Goal: Task Accomplishment & Management: Manage account settings

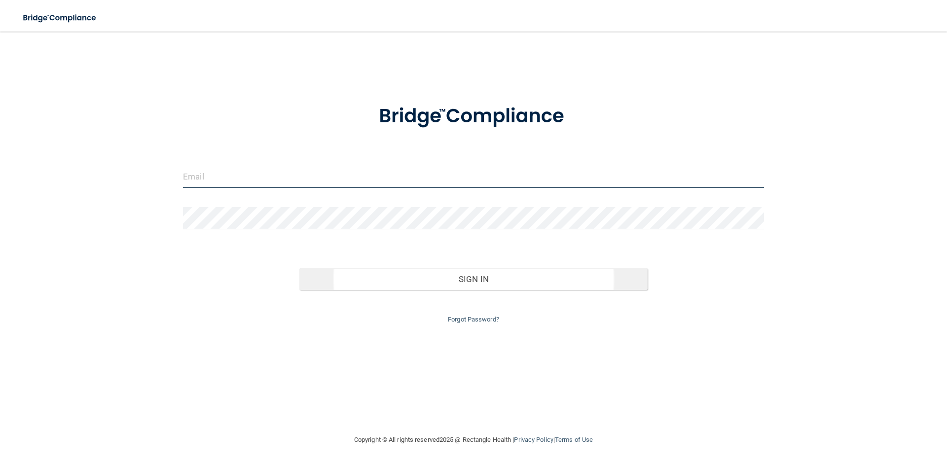
type input "[PERSON_NAME][EMAIL_ADDRESS][DOMAIN_NAME]"
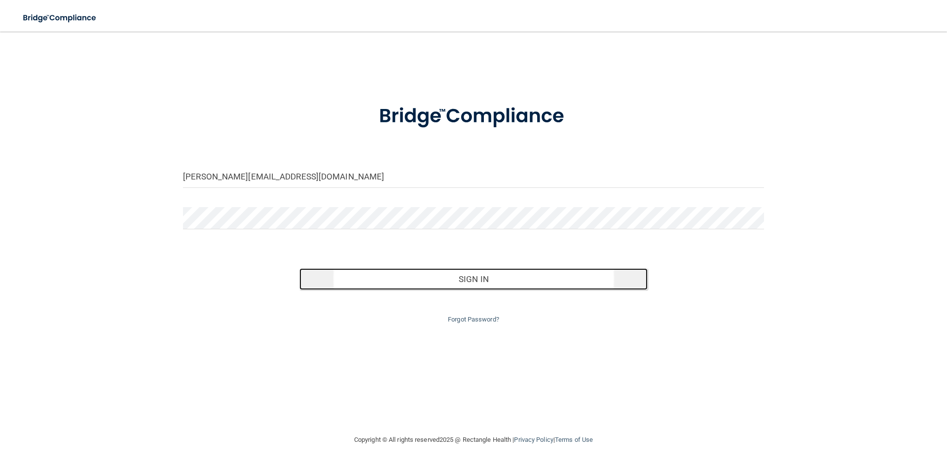
click at [471, 282] on button "Sign In" at bounding box center [473, 279] width 349 height 22
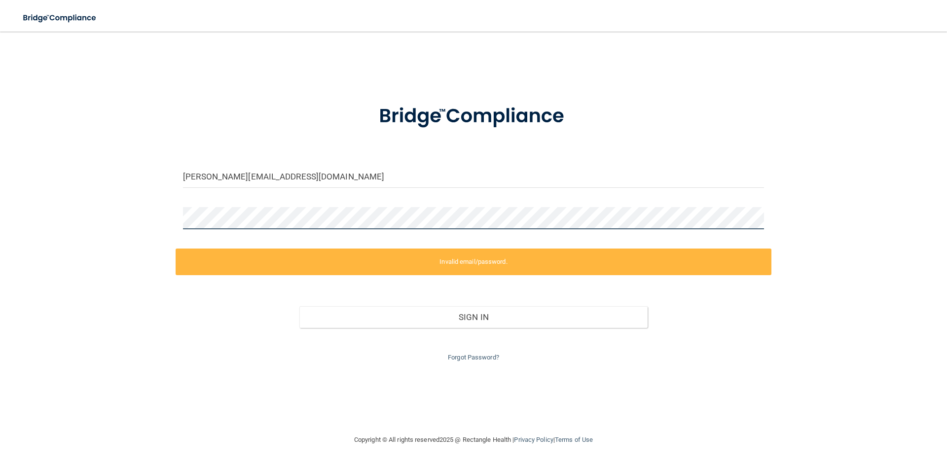
click at [78, 216] on div "shanna@denverwynkoopdentist.com Invalid email/password. You don't have permissi…" at bounding box center [473, 232] width 907 height 383
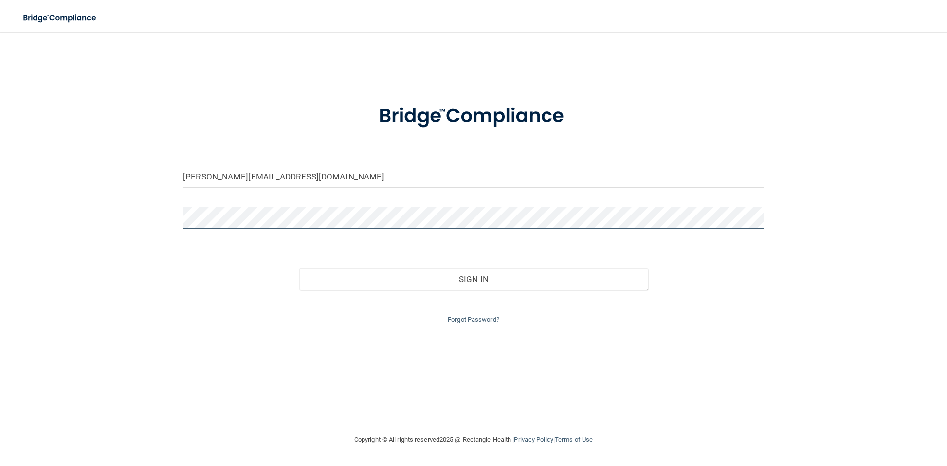
click at [299, 268] on button "Sign In" at bounding box center [473, 279] width 349 height 22
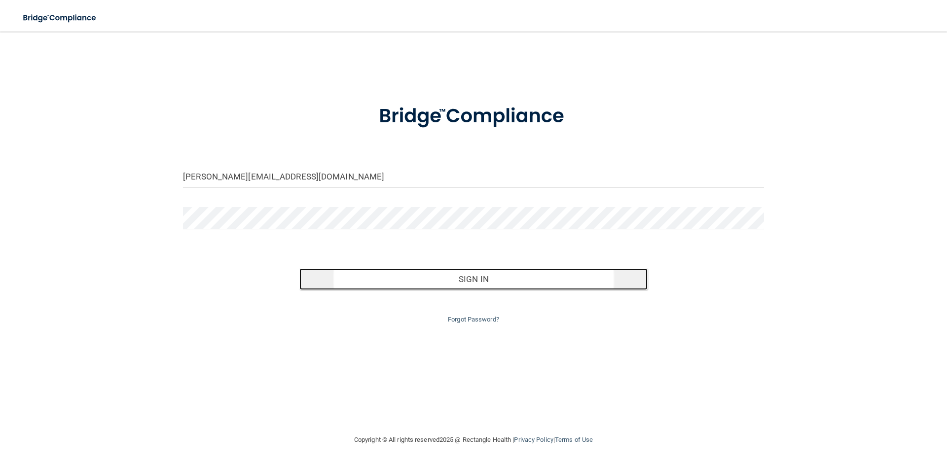
click at [495, 281] on button "Sign In" at bounding box center [473, 279] width 349 height 22
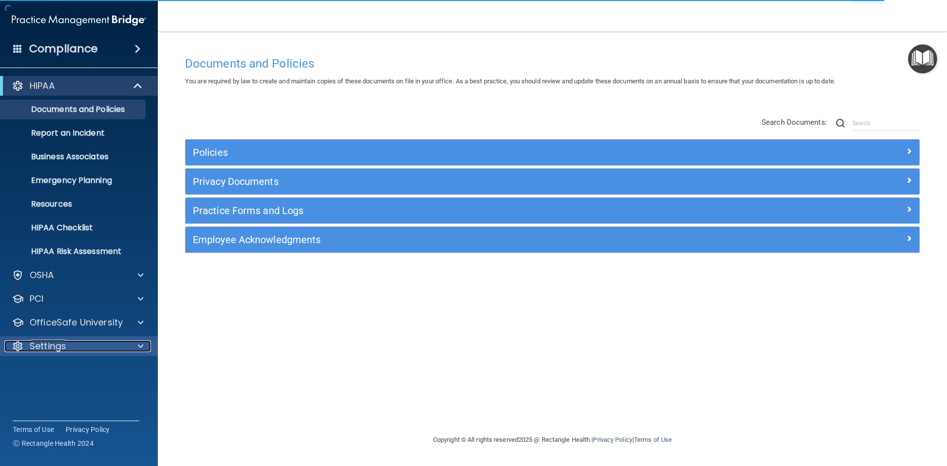
click at [137, 345] on div at bounding box center [139, 346] width 25 height 12
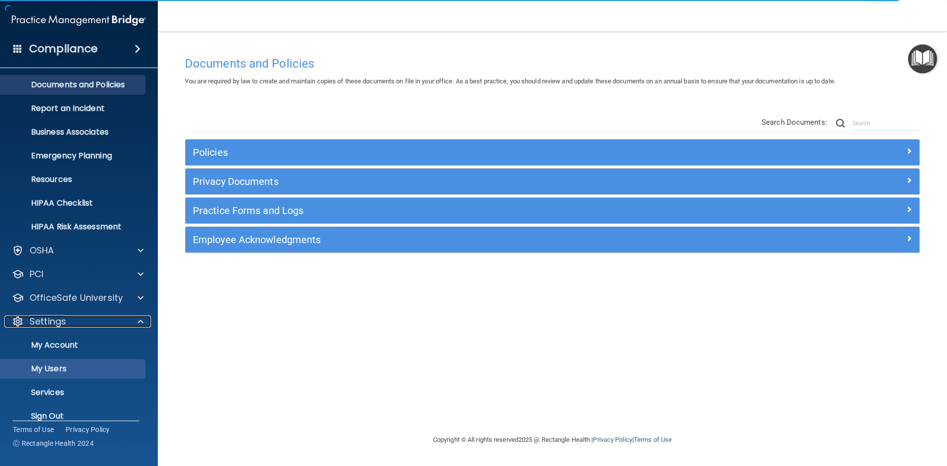
scroll to position [38, 0]
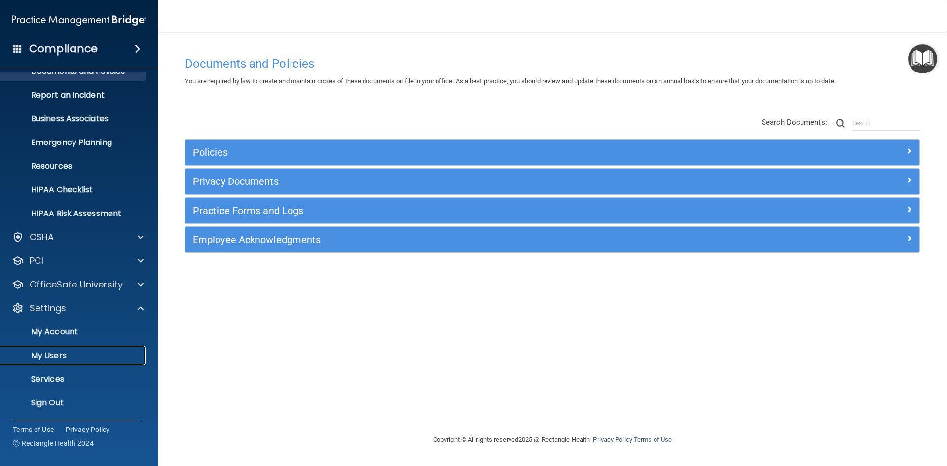
click at [63, 359] on p "My Users" at bounding box center [73, 356] width 135 height 10
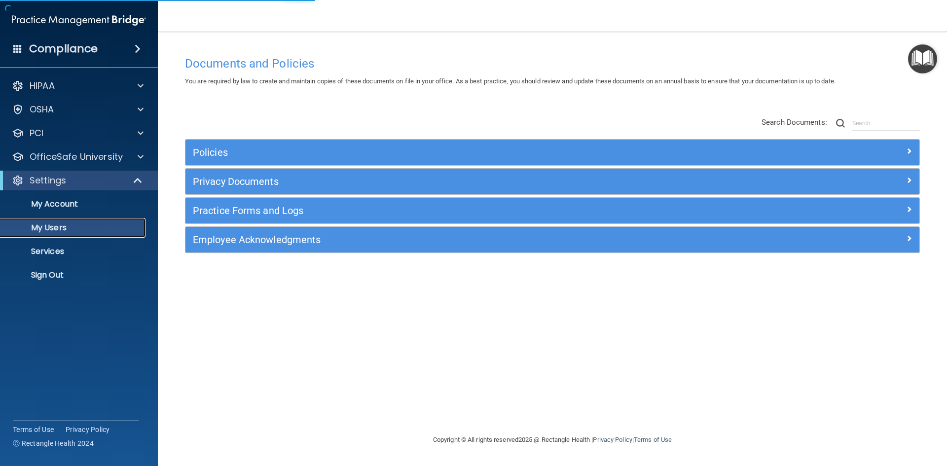
select select "20"
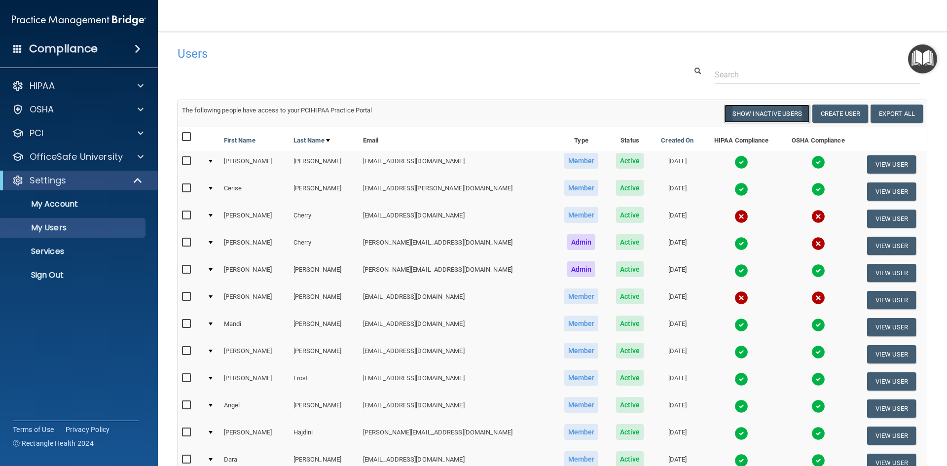
click at [768, 112] on button "Show Inactive Users" at bounding box center [767, 114] width 86 height 18
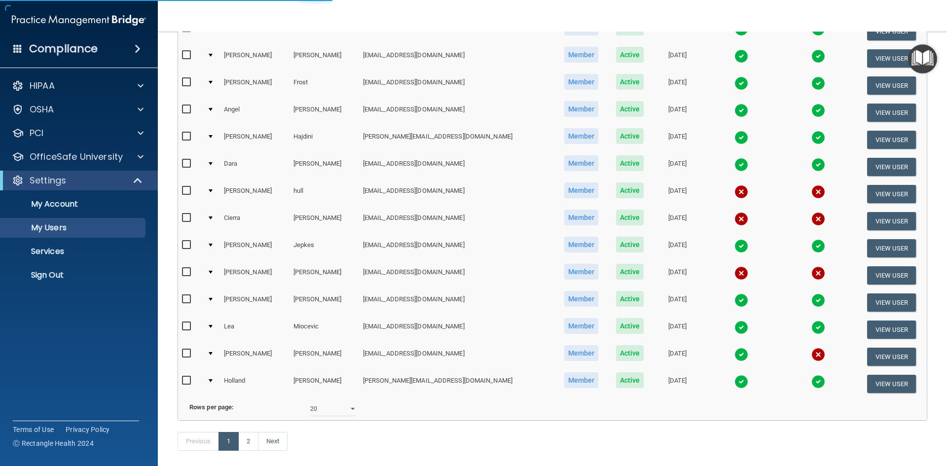
select select "20"
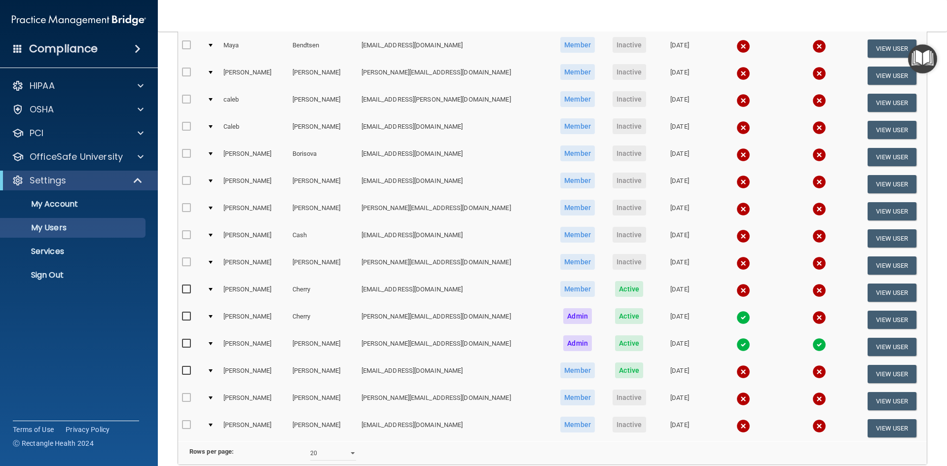
scroll to position [202, 0]
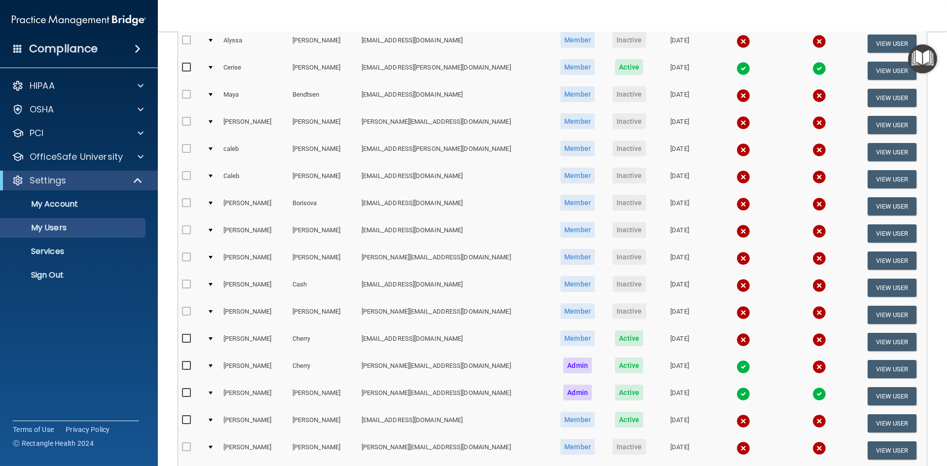
click at [213, 121] on div at bounding box center [211, 121] width 4 height 3
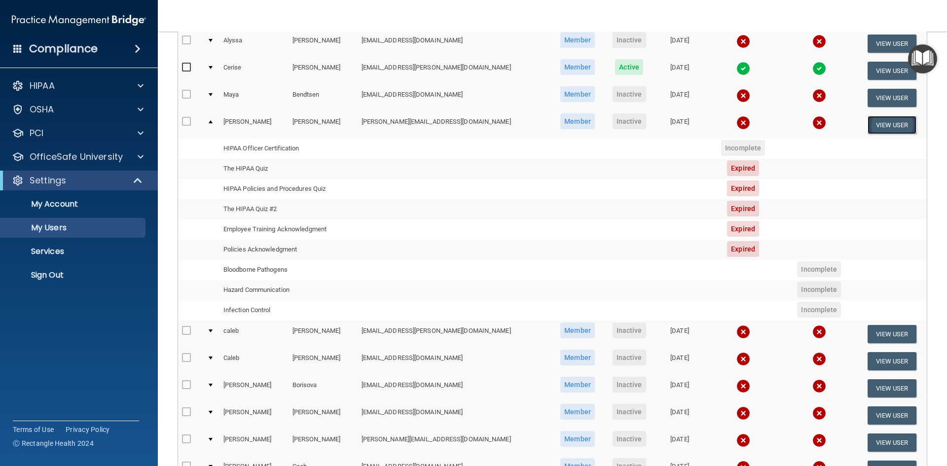
click at [879, 126] on button "View User" at bounding box center [891, 125] width 49 height 18
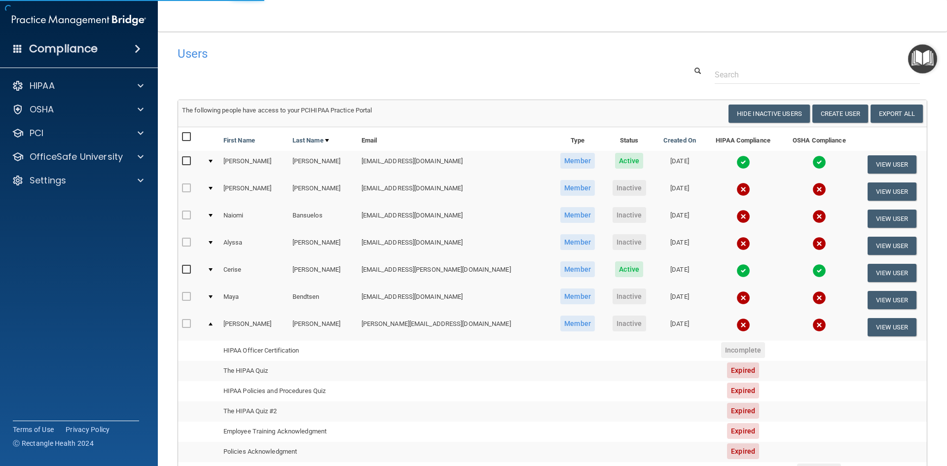
select select "practice_member"
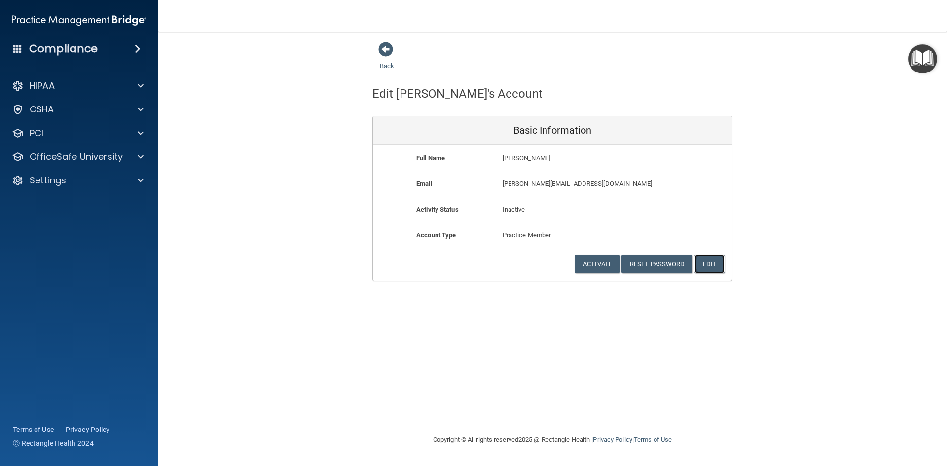
click at [715, 269] on button "Edit" at bounding box center [709, 264] width 30 height 18
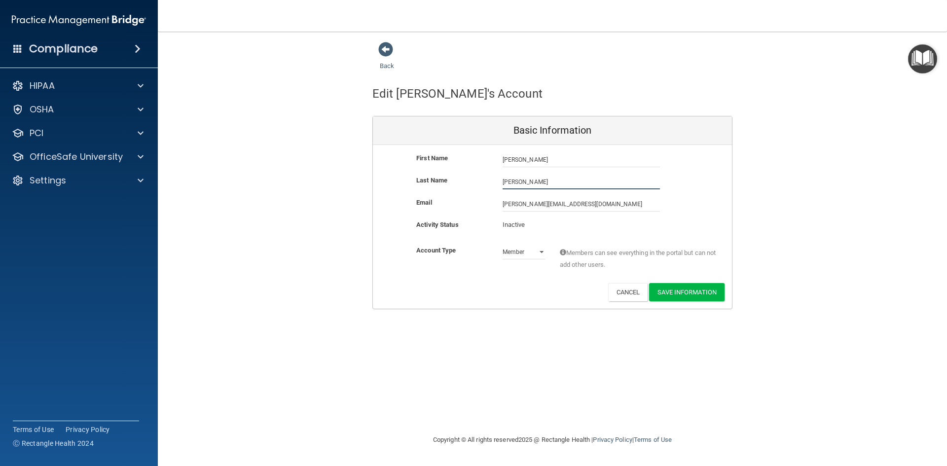
drag, startPoint x: 539, startPoint y: 179, endPoint x: 412, endPoint y: 159, distance: 128.2
click at [420, 162] on div "First Name Angela Blackman Angela Last Name Blackman Email angelahblackman@yaho…" at bounding box center [552, 227] width 359 height 164
type input "[PERSON_NAME]"
click at [523, 228] on p "Inactive" at bounding box center [523, 225] width 42 height 12
click at [450, 224] on b "Activity Status" at bounding box center [437, 224] width 42 height 7
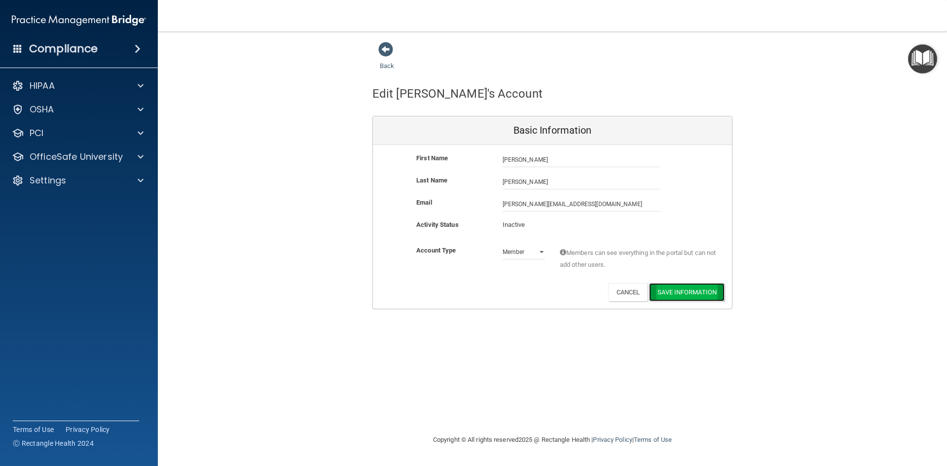
click at [679, 292] on button "Save Information" at bounding box center [686, 292] width 75 height 18
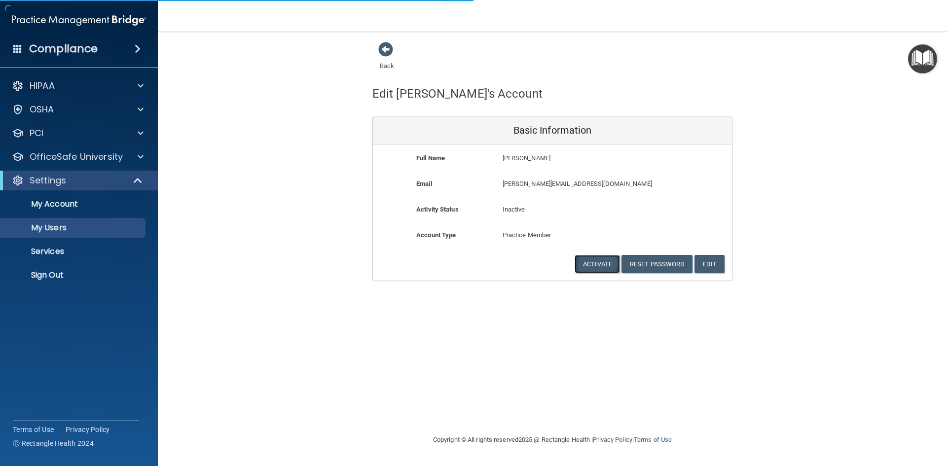
click at [589, 261] on button "Activate" at bounding box center [596, 264] width 45 height 18
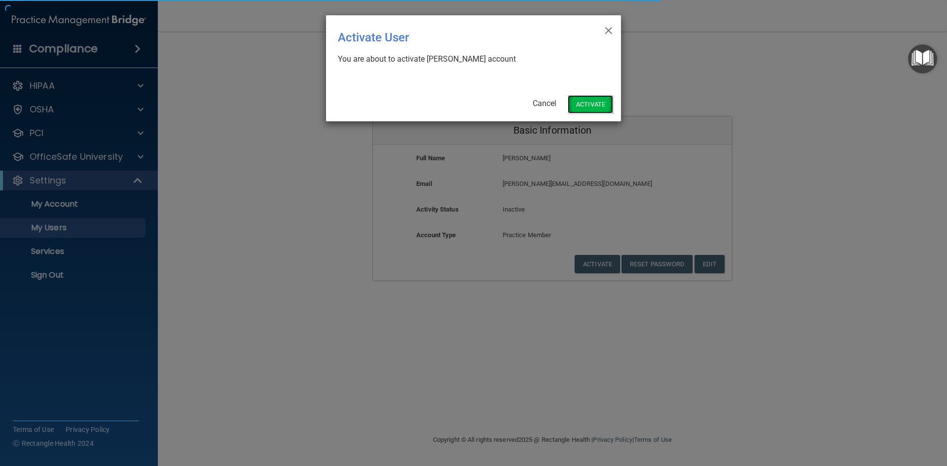
click at [598, 101] on button "Activate" at bounding box center [590, 104] width 45 height 18
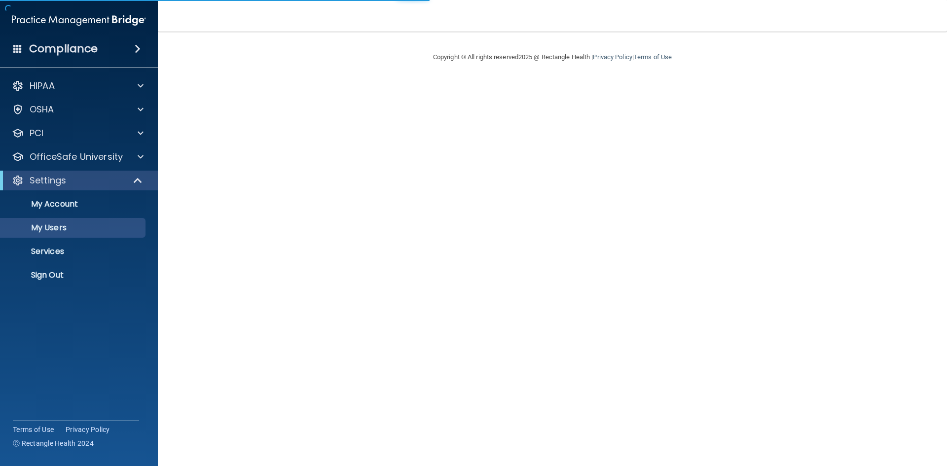
select select "20"
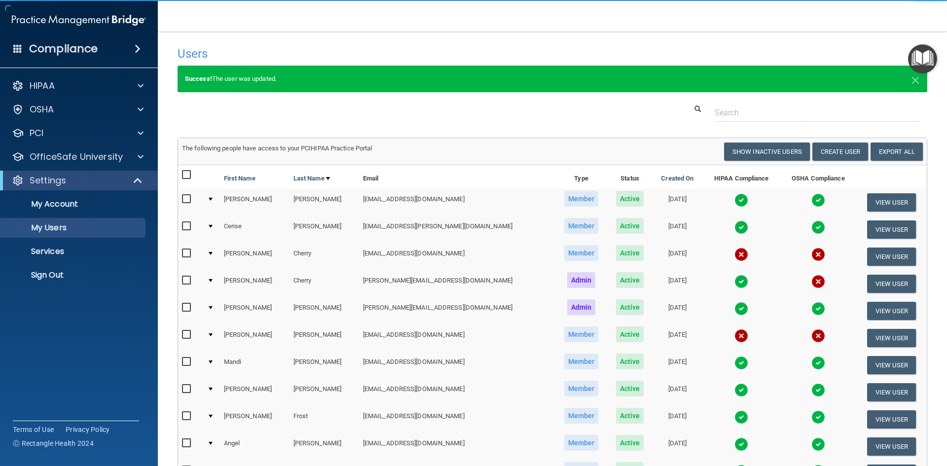
scroll to position [388, 0]
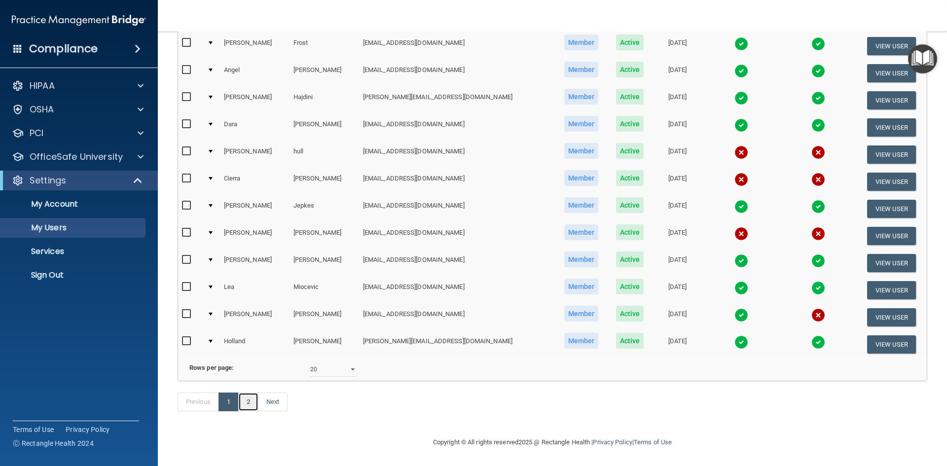
click at [251, 406] on link "2" at bounding box center [248, 402] width 20 height 19
select select "20"
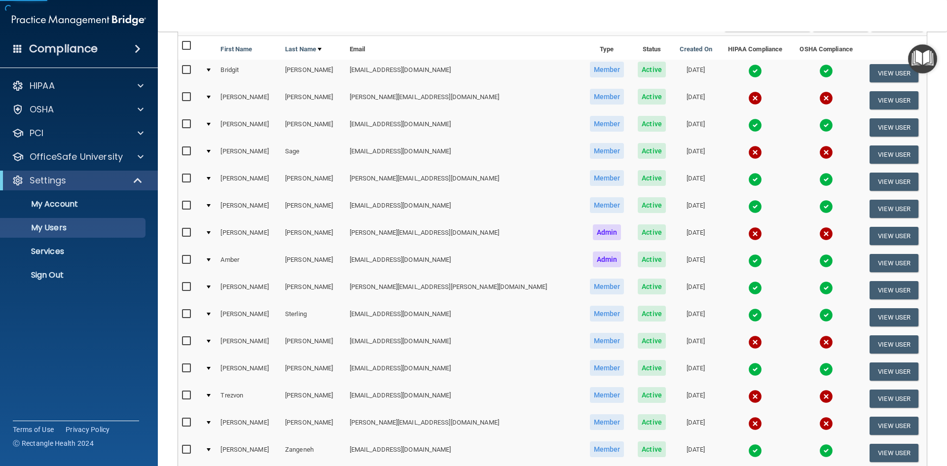
scroll to position [215, 0]
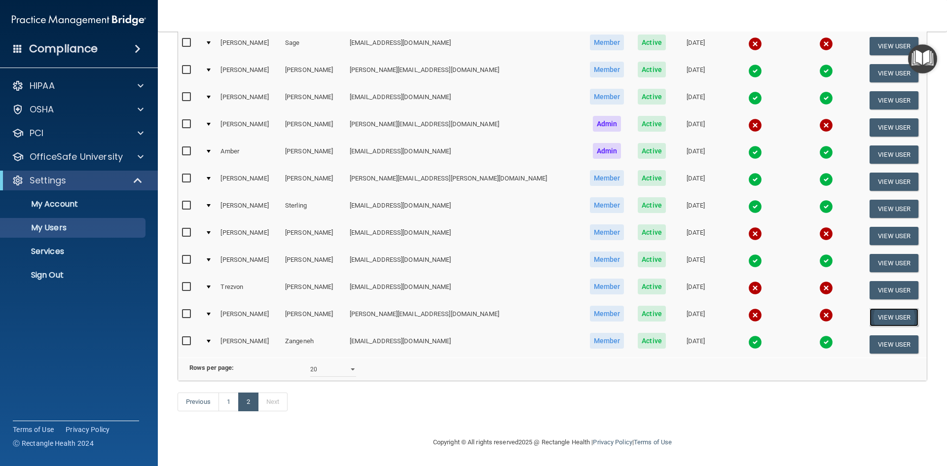
click at [869, 308] on button "View User" at bounding box center [893, 317] width 49 height 18
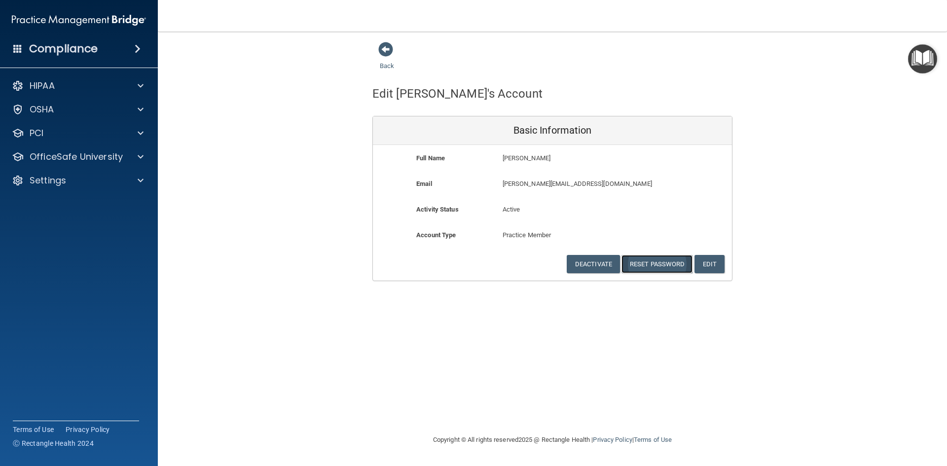
click at [656, 263] on button "Reset Password" at bounding box center [656, 264] width 71 height 18
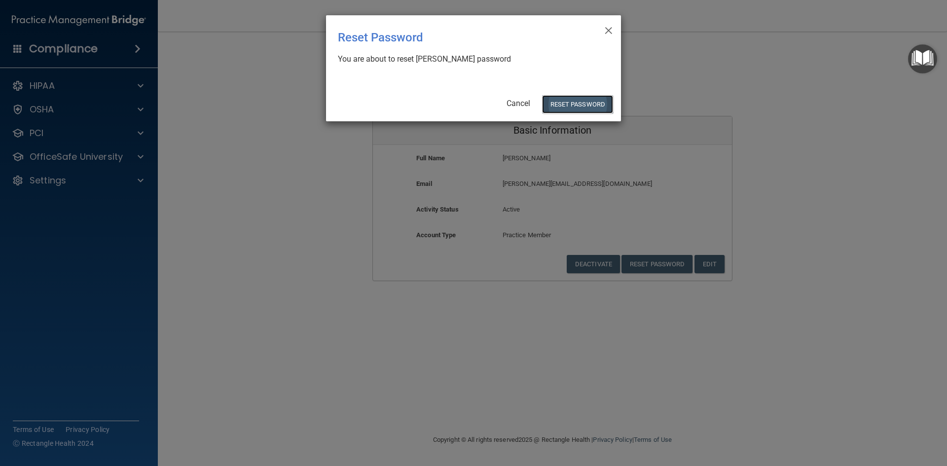
click at [565, 109] on button "Reset Password" at bounding box center [577, 104] width 71 height 18
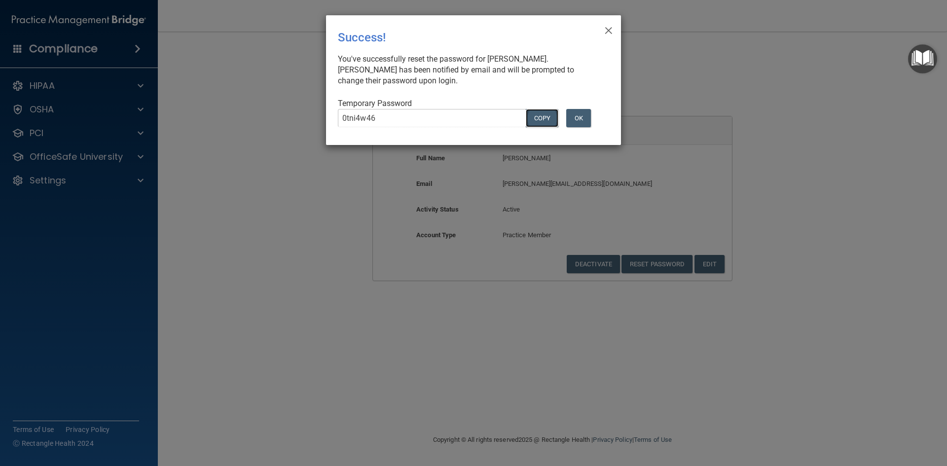
click at [542, 121] on button "COPY" at bounding box center [542, 118] width 33 height 18
click at [582, 120] on button "OK" at bounding box center [578, 118] width 25 height 18
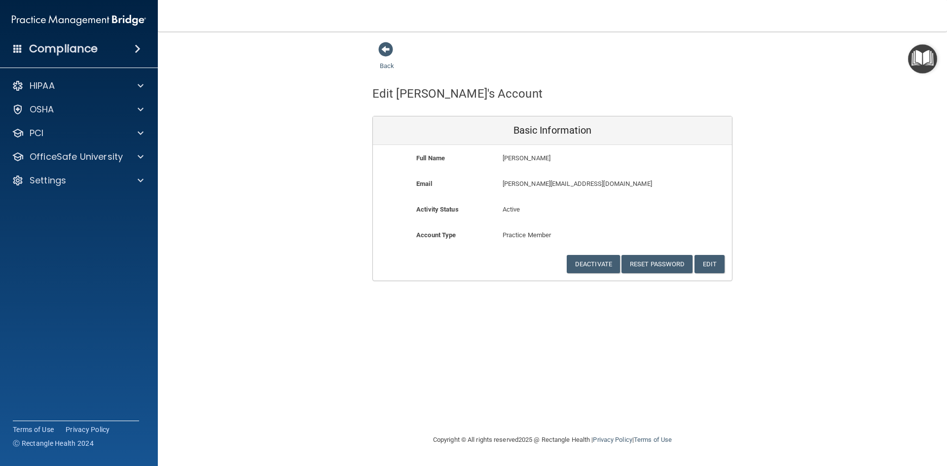
click at [863, 221] on div "Back Edit [PERSON_NAME]'s Account Basic Information Full Name [PERSON_NAME] [PE…" at bounding box center [553, 161] width 750 height 240
